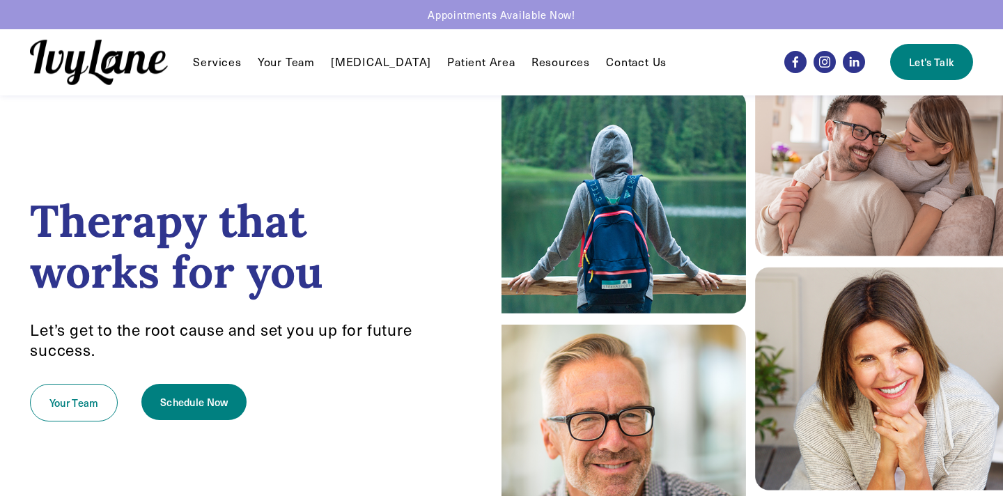
click at [363, 63] on link "[MEDICAL_DATA]" at bounding box center [381, 62] width 100 height 17
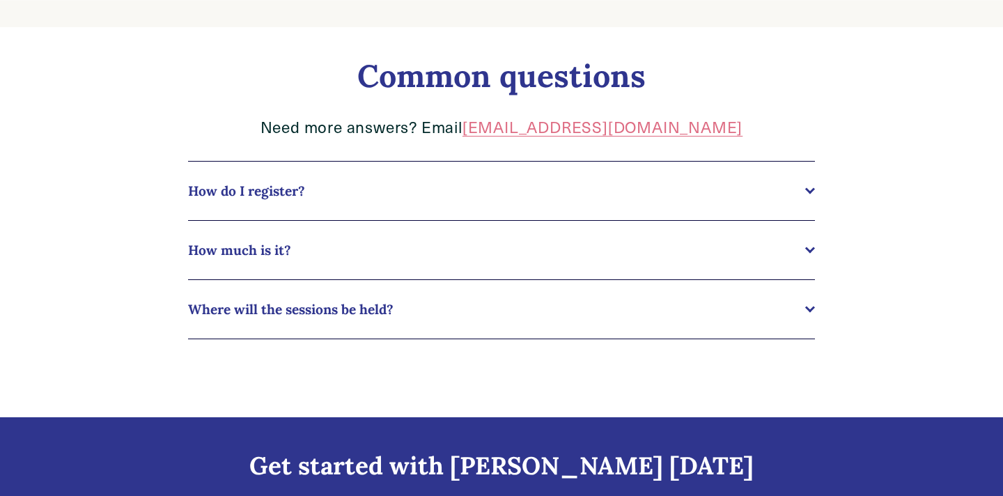
scroll to position [690, 0]
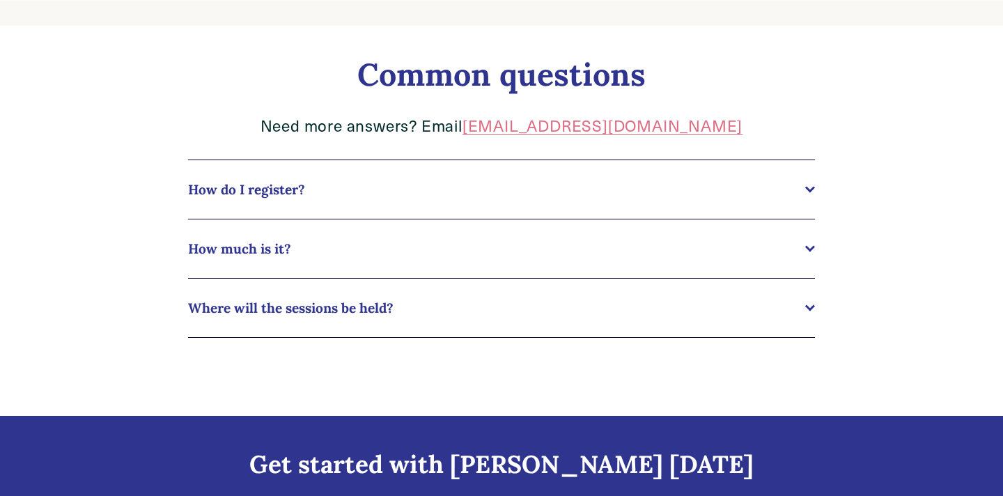
click at [270, 252] on span "How much is it?" at bounding box center [496, 248] width 617 height 17
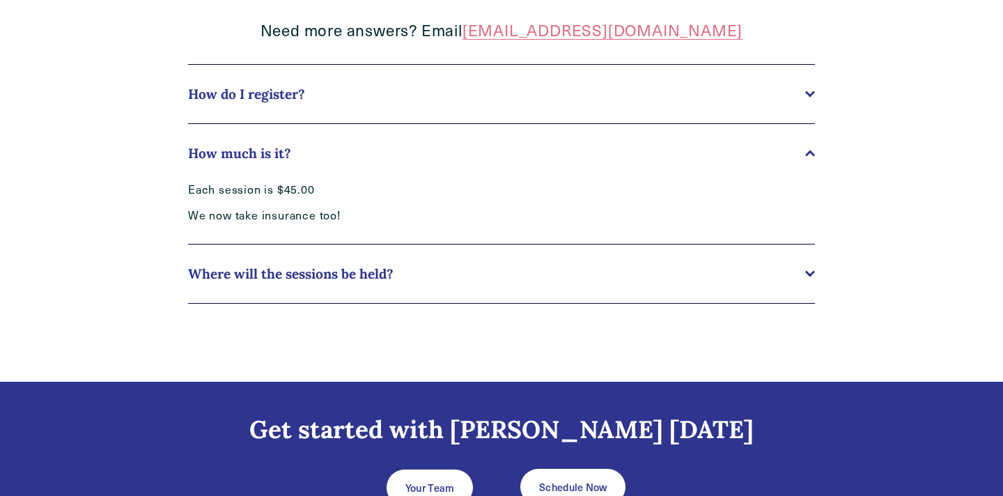
scroll to position [786, 0]
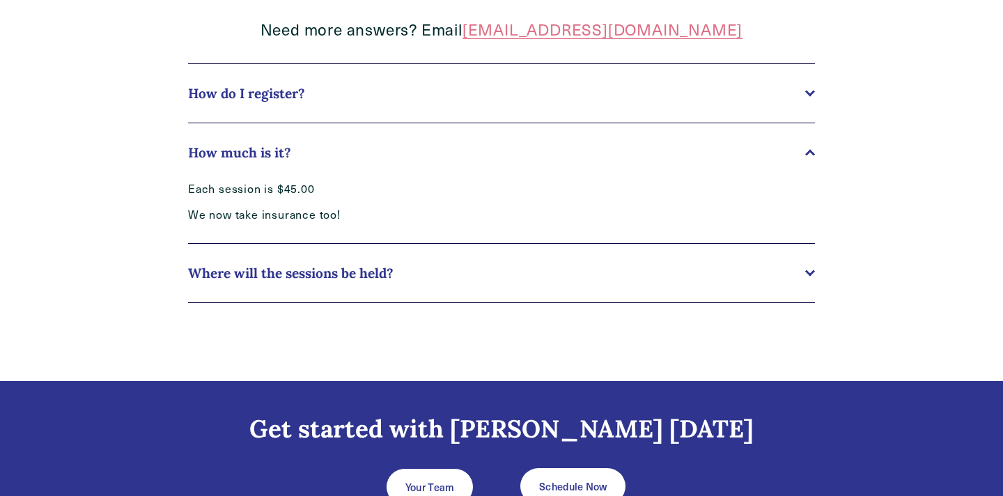
click at [263, 273] on span "Where will the sessions be held?" at bounding box center [496, 273] width 617 height 17
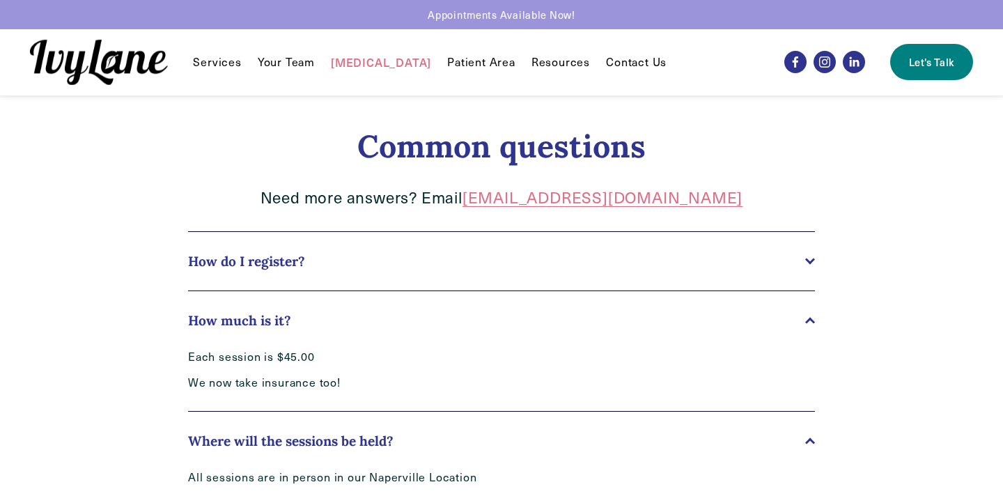
scroll to position [618, 0]
click at [263, 268] on span "How do I register?" at bounding box center [496, 262] width 617 height 17
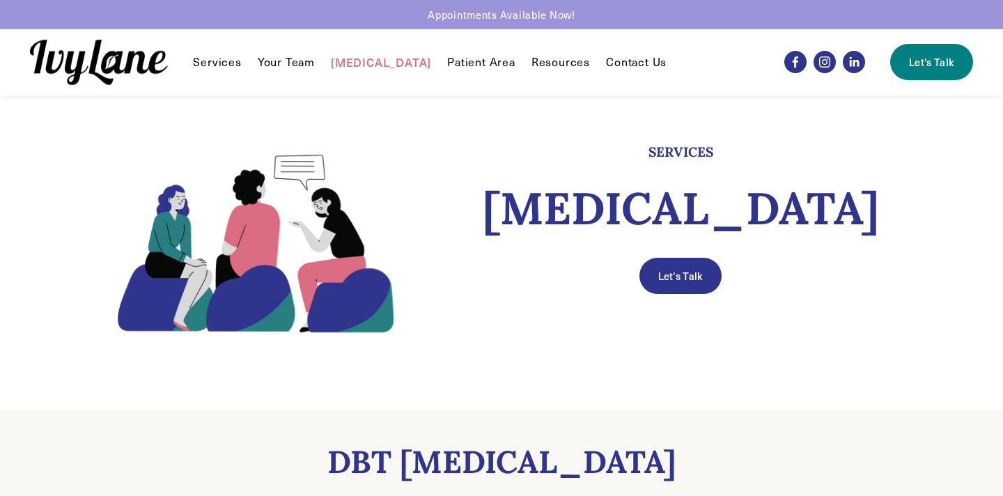
scroll to position [0, 0]
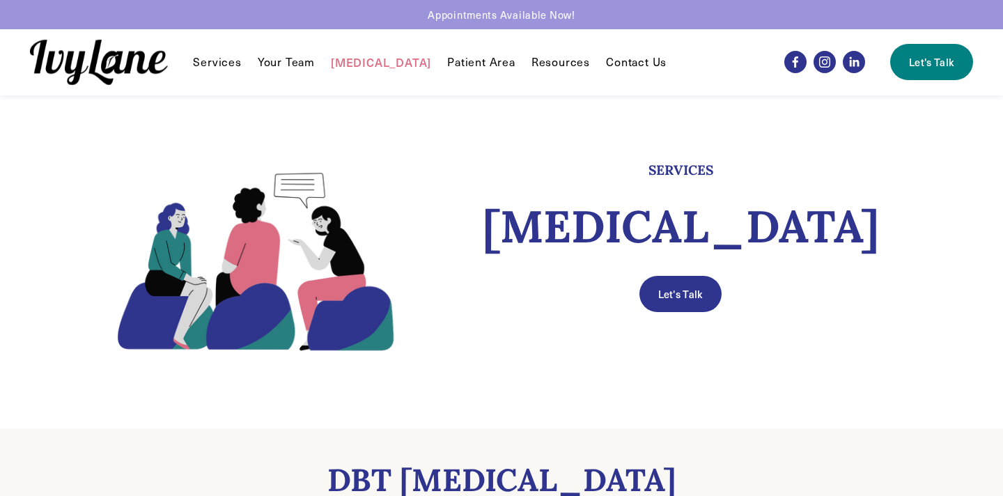
click at [683, 238] on h1 "[MEDICAL_DATA]" at bounding box center [681, 226] width 478 height 51
click at [672, 301] on link "Let's Talk" at bounding box center [680, 294] width 82 height 36
